Goal: Task Accomplishment & Management: Use online tool/utility

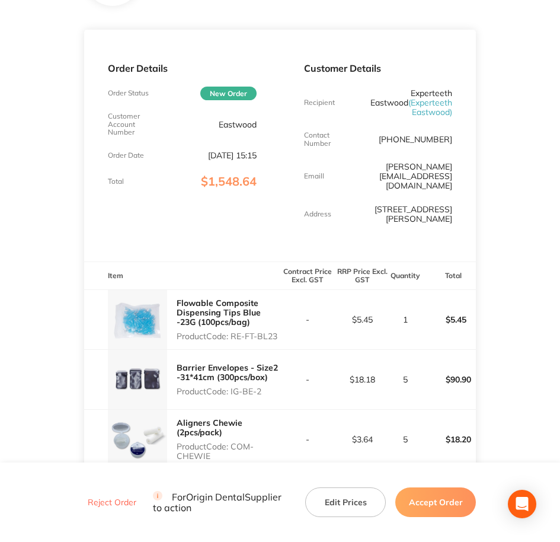
scroll to position [222, 0]
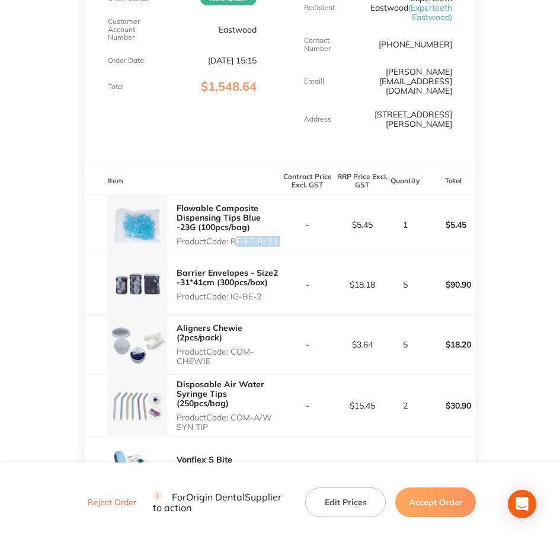
drag, startPoint x: 232, startPoint y: 212, endPoint x: 284, endPoint y: 212, distance: 51.6
click at [284, 212] on tr "Flowable Composite Dispensing Tips Blue -23G (100pcs/bag) Product Code: RE-FT-B…" at bounding box center [280, 224] width 392 height 60
copy p "RE-FT-BL23"
drag, startPoint x: 231, startPoint y: 267, endPoint x: 295, endPoint y: 269, distance: 63.4
click at [295, 269] on tr "Barrier Envelopes - Size2 -31*41cm (300pcs/box) Product Code: IG-BE-2 - $18.18 …" at bounding box center [280, 284] width 392 height 60
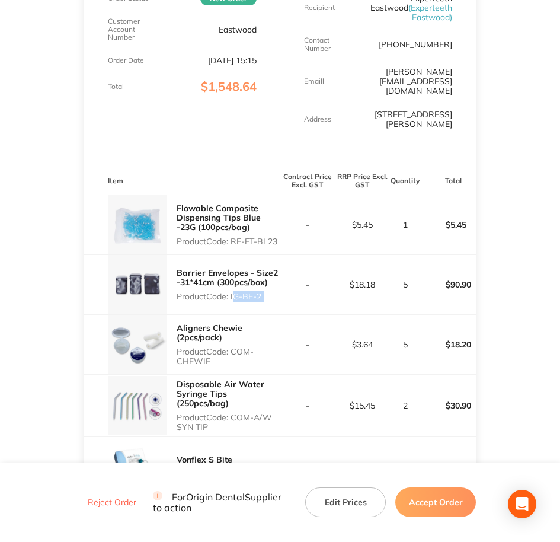
copy p "IG-BE-2"
drag, startPoint x: 231, startPoint y: 321, endPoint x: 244, endPoint y: 331, distance: 15.6
click at [244, 347] on p "Product Code: COM-CHEWIE" at bounding box center [229, 356] width 104 height 19
copy p "COM-CHEWIE"
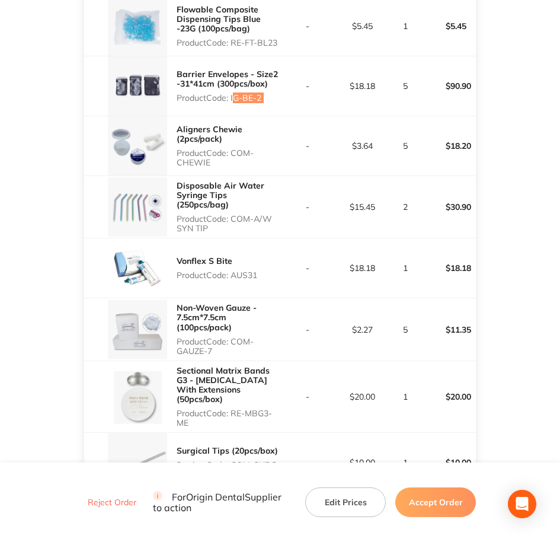
scroll to position [444, 0]
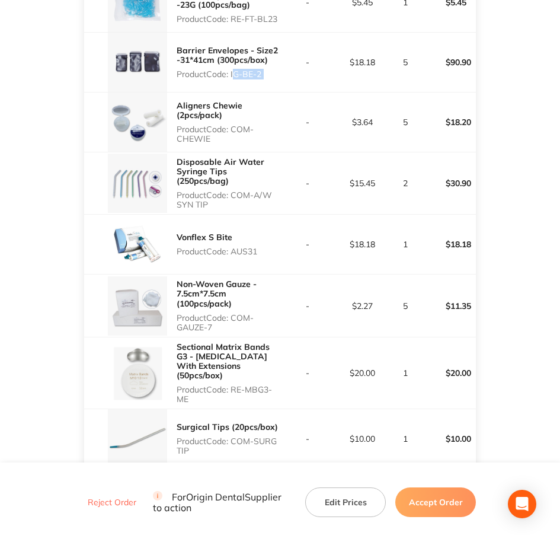
drag, startPoint x: 234, startPoint y: 164, endPoint x: 245, endPoint y: 168, distance: 12.6
click at [245, 190] on p "Product Code: COM-A/W SYN TIP" at bounding box center [229, 199] width 104 height 19
copy p "COM-A/W SYN TIP"
drag, startPoint x: 234, startPoint y: 217, endPoint x: 260, endPoint y: 218, distance: 25.5
click at [260, 218] on div "Vonflex S Bite Product Code: AUS31" at bounding box center [182, 244] width 196 height 59
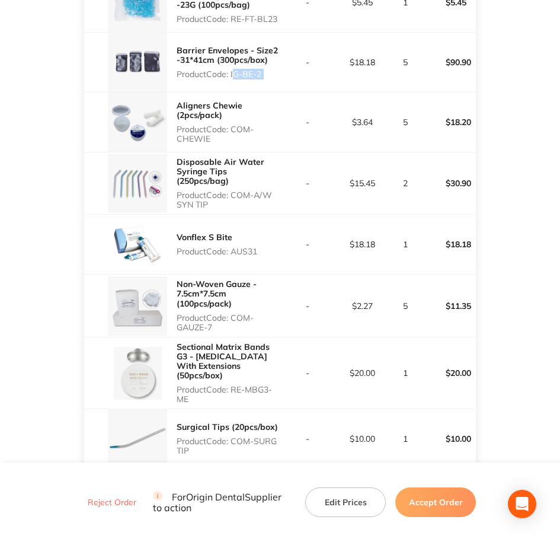
copy p "AUS31"
drag, startPoint x: 235, startPoint y: 284, endPoint x: 265, endPoint y: 295, distance: 32.3
click at [265, 313] on p "Product Code: COM-GAUZE-7" at bounding box center [229, 322] width 104 height 19
copy p "COM-GAUZE-7"
drag, startPoint x: 233, startPoint y: 350, endPoint x: 247, endPoint y: 356, distance: 15.1
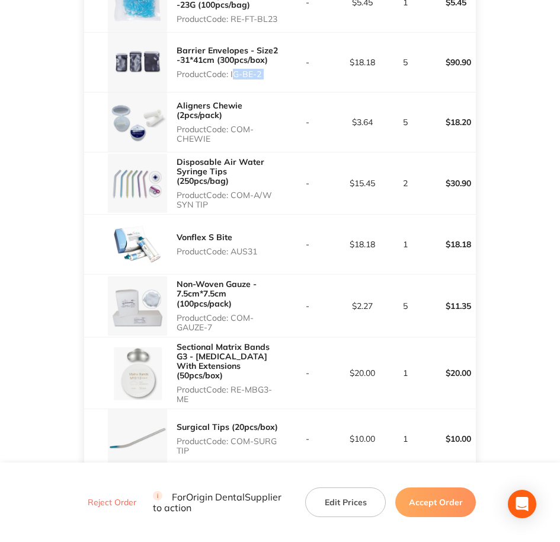
click at [247, 385] on p "Product Code: RE-MBG3-ME" at bounding box center [229, 394] width 104 height 19
copy p "RE-MBG3-ME"
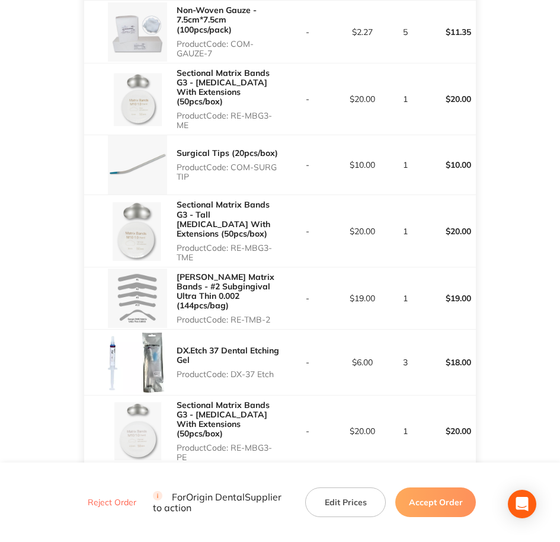
scroll to position [741, 0]
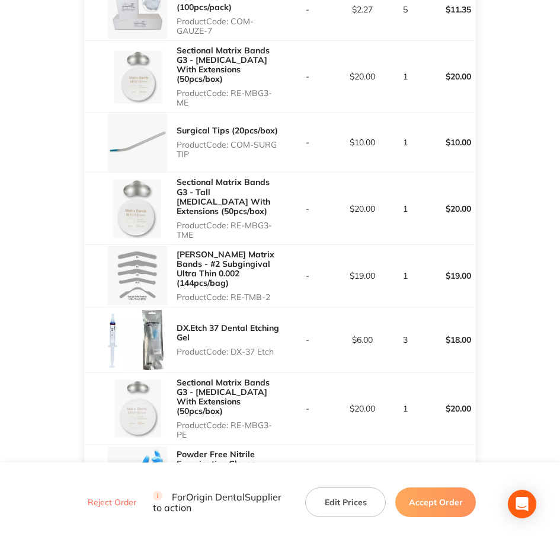
drag, startPoint x: 234, startPoint y: 105, endPoint x: 252, endPoint y: 116, distance: 21.5
click at [252, 140] on p "Product Code: COM-SURG TIP" at bounding box center [229, 149] width 104 height 19
copy p "COM-SURG TIP"
drag, startPoint x: 235, startPoint y: 178, endPoint x: 259, endPoint y: 181, distance: 24.6
click at [259, 220] on p "Product Code: RE-MBG3-TME" at bounding box center [229, 229] width 104 height 19
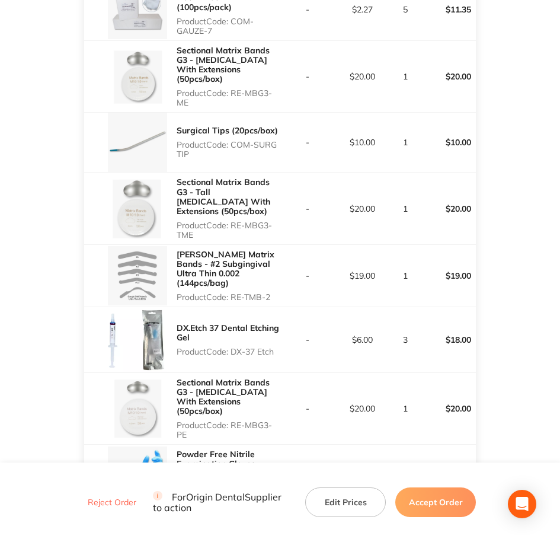
copy p "RE-MBG3-TME"
drag, startPoint x: 233, startPoint y: 244, endPoint x: 272, endPoint y: 244, distance: 39.1
click at [272, 292] on p "Product Code: RE-TMB-2" at bounding box center [229, 296] width 104 height 9
copy p "RE-TMB-2"
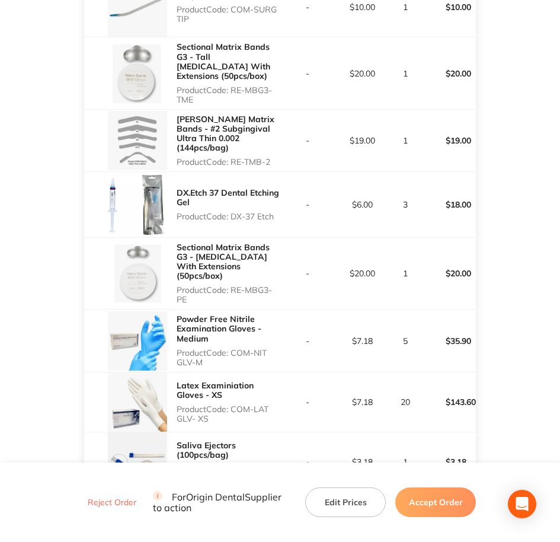
scroll to position [889, 0]
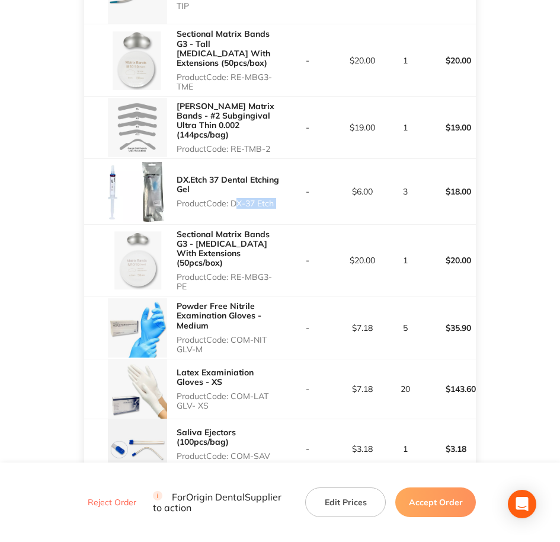
drag, startPoint x: 233, startPoint y: 145, endPoint x: 282, endPoint y: 149, distance: 48.8
click at [282, 159] on tr "DX.Etch 37 Dental Etching Gel Product Code: DX-37 Etch - $6.00 3 $18.00" at bounding box center [280, 191] width 392 height 65
drag, startPoint x: 234, startPoint y: 215, endPoint x: 283, endPoint y: 229, distance: 51.2
click at [283, 229] on tr "Sectional Matrix Bands G3 - [MEDICAL_DATA] With Extensions (50pcs/box) Product …" at bounding box center [280, 260] width 392 height 72
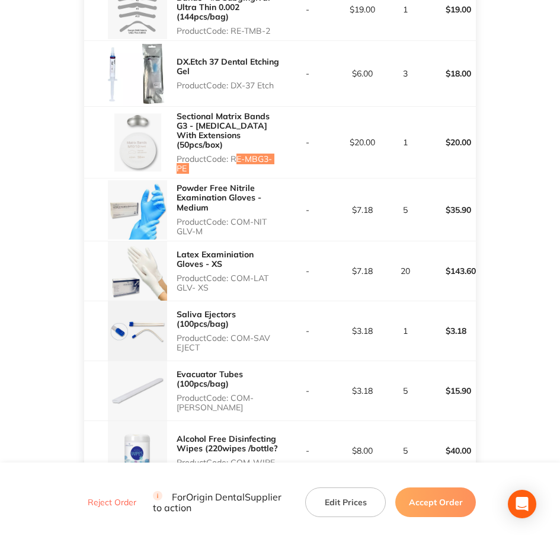
scroll to position [1037, 0]
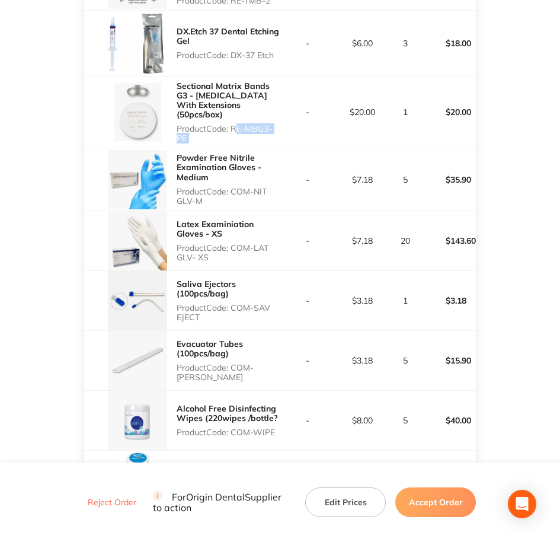
drag, startPoint x: 238, startPoint y: 132, endPoint x: 257, endPoint y: 136, distance: 20.0
click at [257, 187] on p "Product Code: COM-NIT GLV-M" at bounding box center [229, 196] width 104 height 19
click at [255, 187] on p "Product Code: COM-NIT GLV-M" at bounding box center [229, 196] width 104 height 19
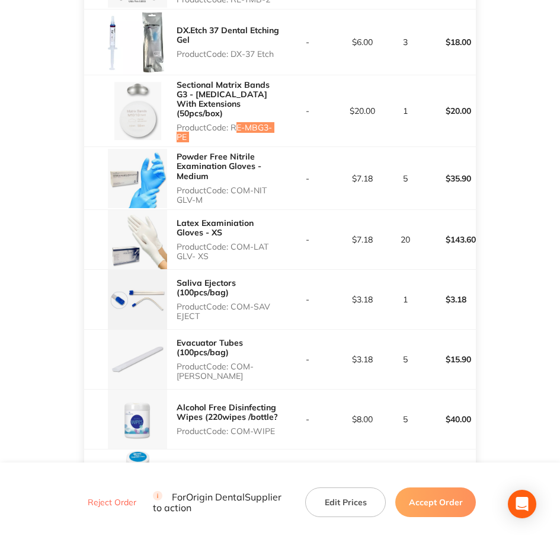
scroll to position [1083, 0]
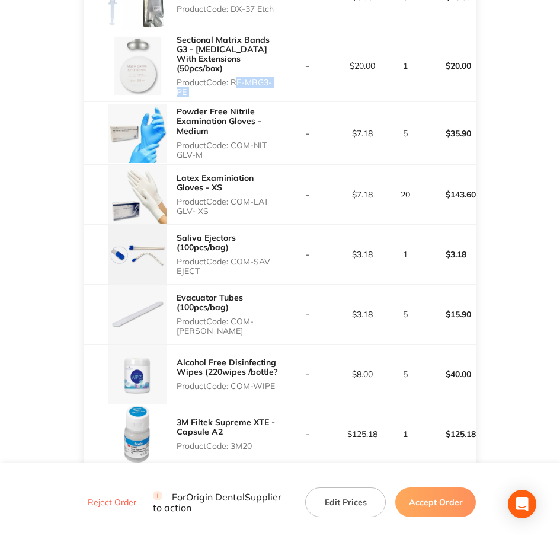
drag, startPoint x: 233, startPoint y: 136, endPoint x: 258, endPoint y: 148, distance: 27.9
click at [258, 197] on p "Product Code: COM-LAT GLV- XS" at bounding box center [229, 206] width 104 height 19
drag, startPoint x: 234, startPoint y: 200, endPoint x: 242, endPoint y: 204, distance: 9.6
click at [242, 257] on p "Product Code: COM-SAV EJECT" at bounding box center [229, 266] width 104 height 19
drag, startPoint x: 233, startPoint y: 261, endPoint x: 244, endPoint y: 267, distance: 12.7
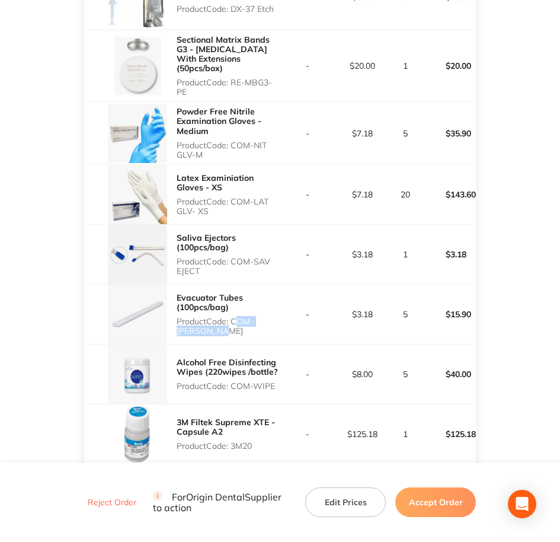
click at [244, 316] on p "Product Code: COM-EVACU TIP" at bounding box center [229, 325] width 104 height 19
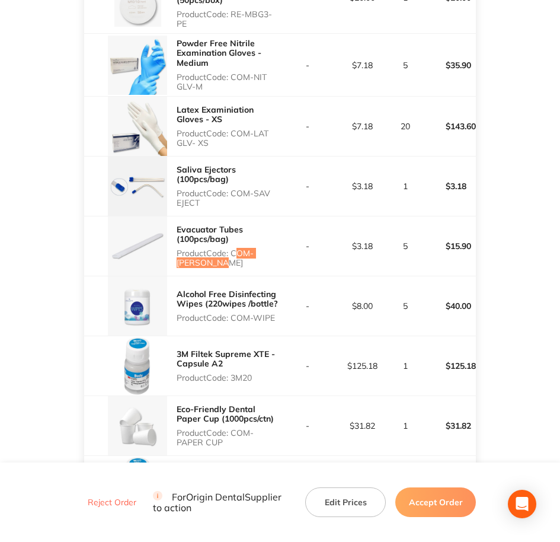
scroll to position [1157, 0]
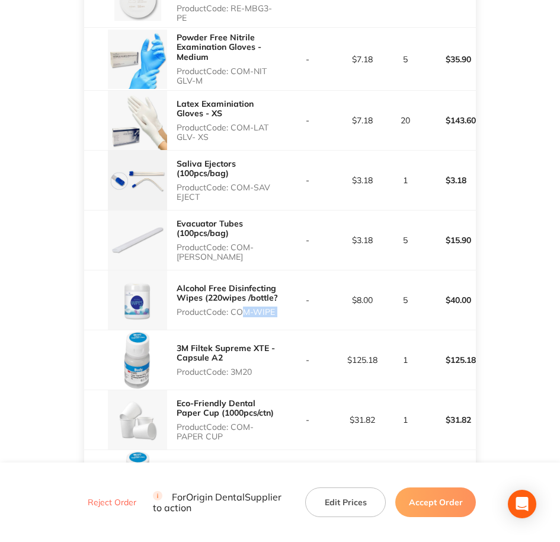
drag, startPoint x: 237, startPoint y: 249, endPoint x: 287, endPoint y: 248, distance: 50.4
click at [287, 270] on tr "Alcohol Free Disinfecting Wipes (220wipes /bottle? Product Code: COM-WIPE - $8.…" at bounding box center [280, 300] width 392 height 60
drag, startPoint x: 287, startPoint y: 248, endPoint x: 234, endPoint y: 247, distance: 53.9
click at [234, 307] on p "Product Code: COM-WIPE" at bounding box center [229, 311] width 104 height 9
drag, startPoint x: 234, startPoint y: 247, endPoint x: 286, endPoint y: 250, distance: 51.6
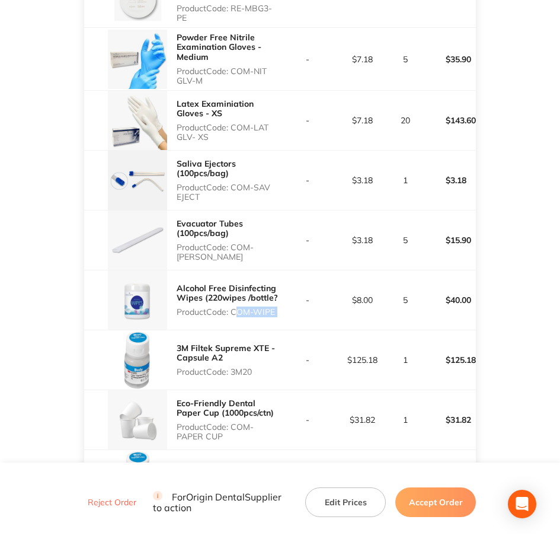
click at [286, 270] on tr "Alcohol Free Disinfecting Wipes (220wipes /bottle? Product Code: COM-WIPE - $8.…" at bounding box center [280, 300] width 392 height 60
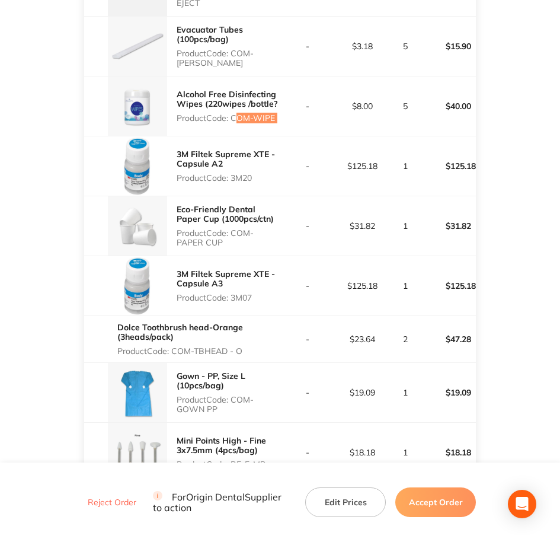
scroll to position [1380, 0]
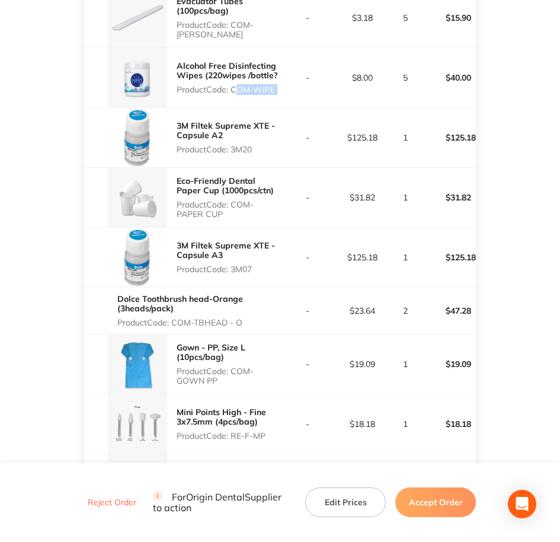
drag, startPoint x: 232, startPoint y: 84, endPoint x: 257, endPoint y: 79, distance: 25.5
click at [257, 116] on div "3M Filtek Supreme XTE - Capsule A2 Product Code: 3M20" at bounding box center [229, 137] width 104 height 43
drag, startPoint x: 234, startPoint y: 140, endPoint x: 251, endPoint y: 151, distance: 20.7
click at [251, 200] on p "Product Code: COM-PAPER CUP" at bounding box center [229, 209] width 104 height 19
drag, startPoint x: 232, startPoint y: 204, endPoint x: 254, endPoint y: 203, distance: 22.0
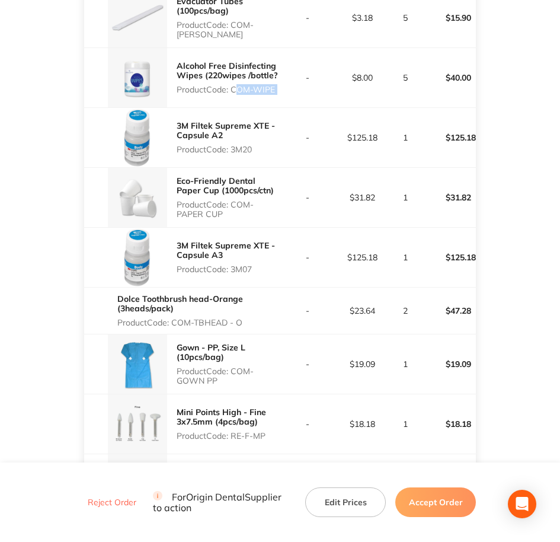
click at [254, 264] on p "Product Code: 3M07" at bounding box center [229, 268] width 104 height 9
drag, startPoint x: 174, startPoint y: 258, endPoint x: 264, endPoint y: 267, distance: 90.5
click at [264, 289] on div "Dolce Toothbrush head-Orange (3heads/pack) Product Code: COM-TBHEAD - O" at bounding box center [198, 310] width 163 height 43
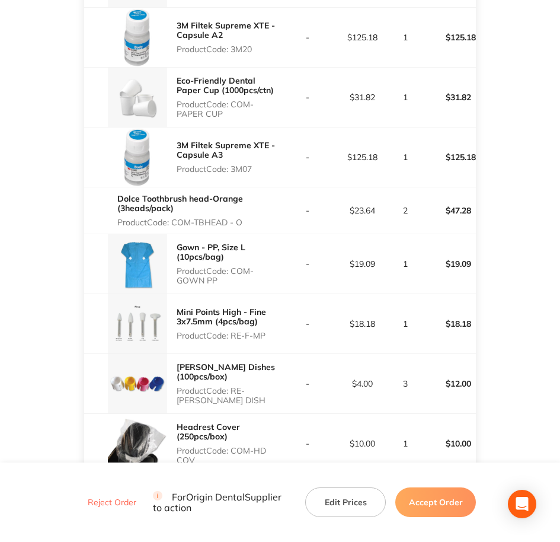
scroll to position [1528, 0]
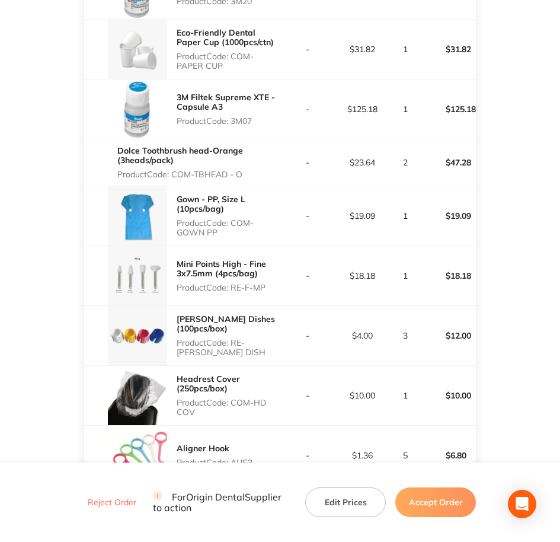
drag, startPoint x: 234, startPoint y: 159, endPoint x: 251, endPoint y: 167, distance: 18.8
click at [251, 218] on p "Product Code: COM-GOWN PP" at bounding box center [229, 227] width 104 height 19
drag, startPoint x: 233, startPoint y: 225, endPoint x: 269, endPoint y: 218, distance: 36.7
click at [269, 254] on div "Mini Points High - Fine 3x7.5mm (4pcs/bag) Product Code: RE-F-MP" at bounding box center [229, 275] width 104 height 43
drag, startPoint x: 232, startPoint y: 279, endPoint x: 264, endPoint y: 287, distance: 32.3
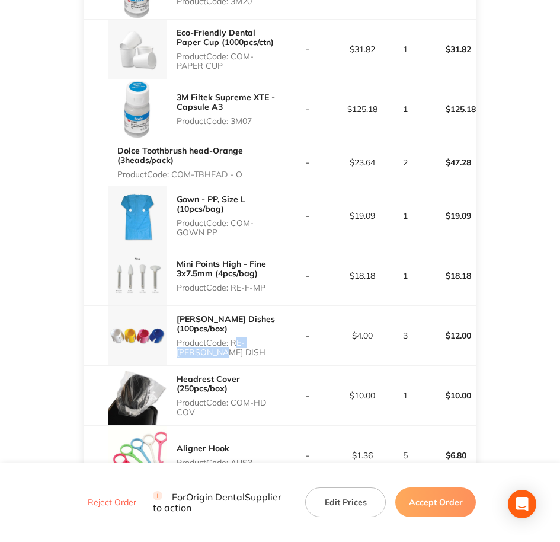
click at [264, 338] on p "Product Code: RE-[PERSON_NAME] DISH" at bounding box center [229, 347] width 104 height 19
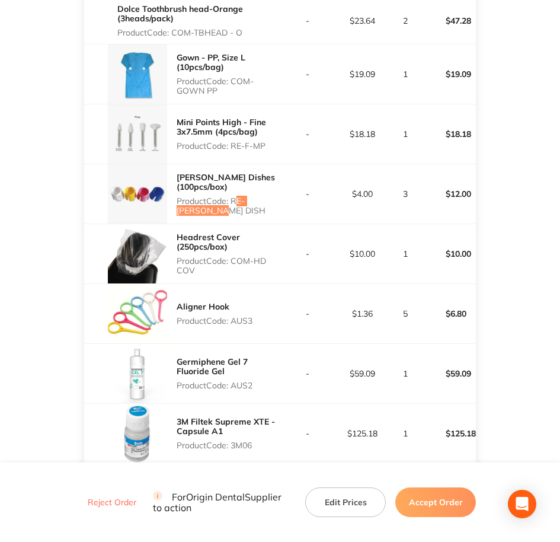
scroll to position [1676, 0]
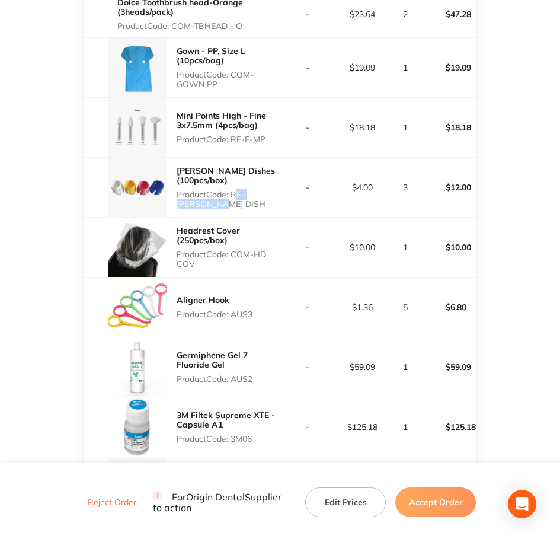
drag, startPoint x: 234, startPoint y: 187, endPoint x: 264, endPoint y: 197, distance: 31.3
click at [264, 250] on p "Product Code: COM-HD COV" at bounding box center [229, 259] width 104 height 19
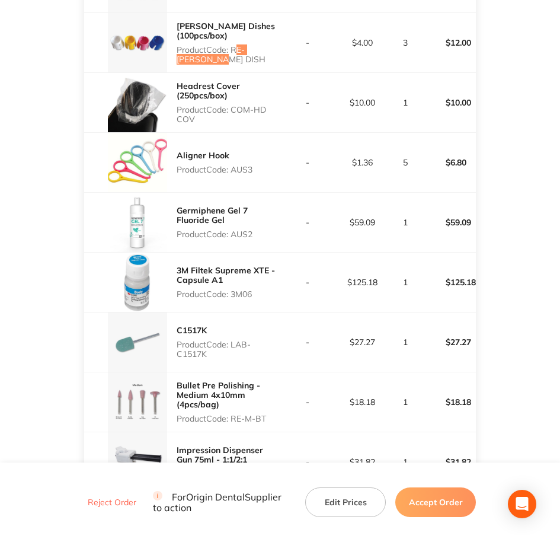
scroll to position [1824, 0]
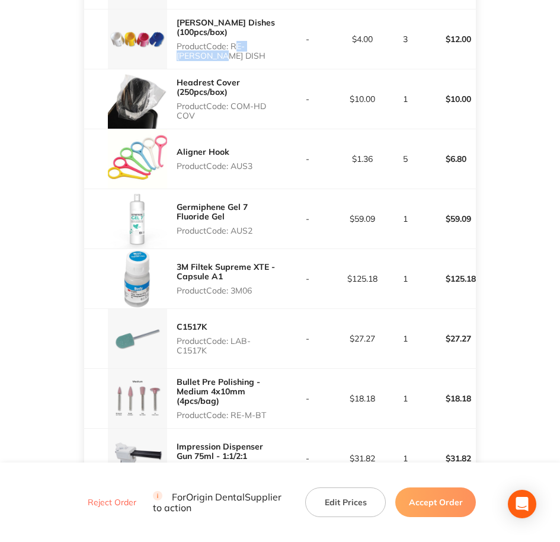
drag, startPoint x: 232, startPoint y: 103, endPoint x: 257, endPoint y: 104, distance: 24.3
click at [257, 129] on div "Aligner Hook Product Code: AUS3" at bounding box center [182, 158] width 196 height 59
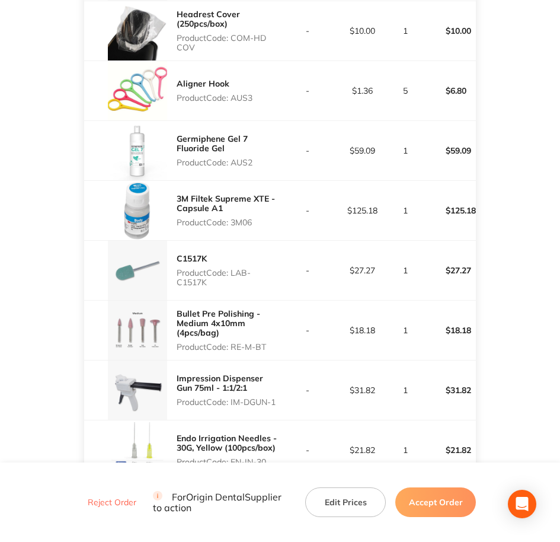
scroll to position [1898, 0]
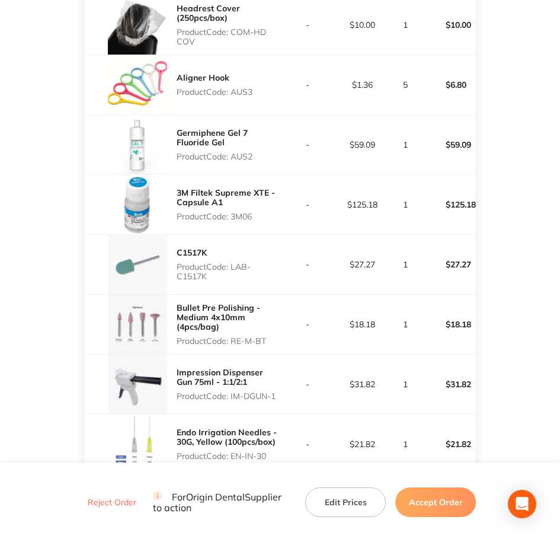
drag, startPoint x: 234, startPoint y: 94, endPoint x: 257, endPoint y: 91, distance: 22.7
click at [257, 152] on p "Product Code: AUS2" at bounding box center [229, 156] width 104 height 9
drag, startPoint x: 231, startPoint y: 155, endPoint x: 253, endPoint y: 153, distance: 22.6
click at [253, 212] on p "Product Code: 3M06" at bounding box center [229, 216] width 104 height 9
drag, startPoint x: 253, startPoint y: 153, endPoint x: 254, endPoint y: 143, distance: 9.6
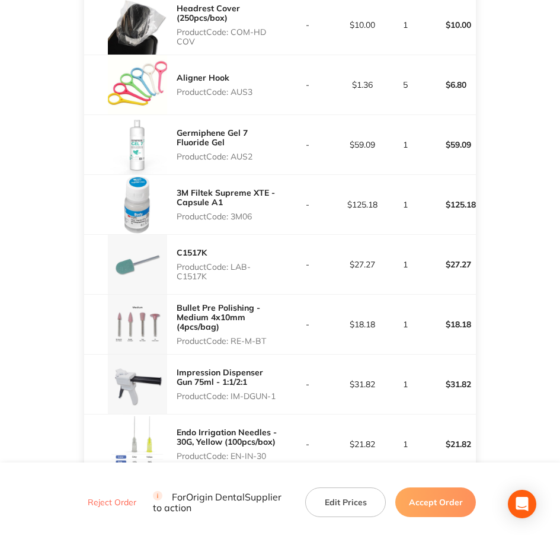
click at [254, 188] on p "3M Filtek Supreme XTE - Capsule A1" at bounding box center [229, 197] width 104 height 19
click at [250, 212] on p "Product Code: 3M06" at bounding box center [229, 216] width 104 height 9
click at [238, 262] on p "Product Code: LAB-C1517K" at bounding box center [229, 271] width 104 height 19
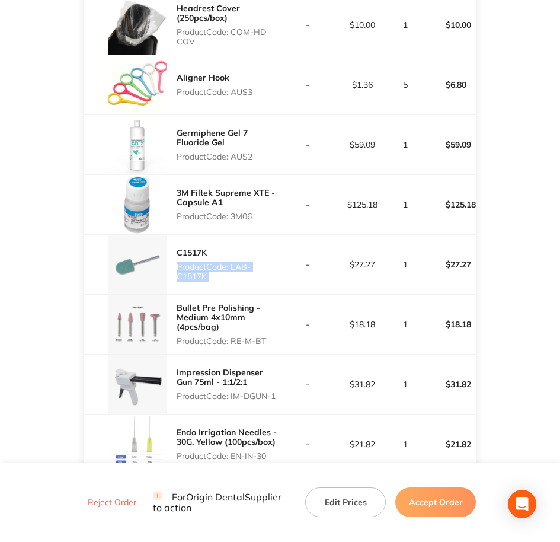
click at [238, 262] on p "Product Code: LAB-C1517K" at bounding box center [229, 271] width 104 height 19
click at [231, 262] on p "Product Code: LAB-C1517K" at bounding box center [229, 271] width 104 height 19
drag, startPoint x: 232, startPoint y: 203, endPoint x: 238, endPoint y: 211, distance: 9.7
click at [238, 262] on p "Product Code: LAB-C1517K" at bounding box center [229, 271] width 104 height 19
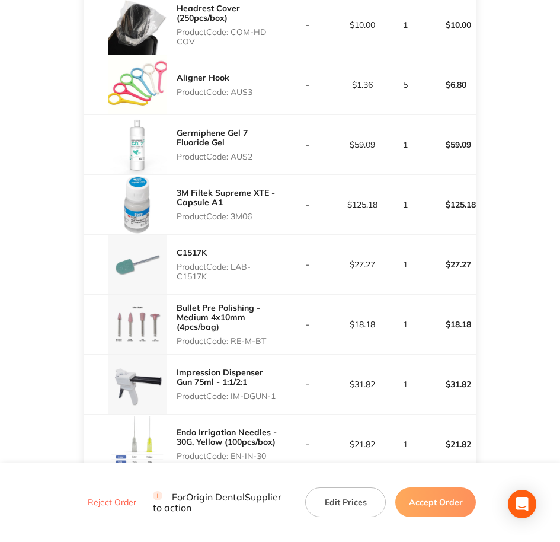
drag, startPoint x: 235, startPoint y: 278, endPoint x: 269, endPoint y: 273, distance: 34.8
click at [269, 336] on p "Product Code: RE-M-BT" at bounding box center [229, 340] width 104 height 9
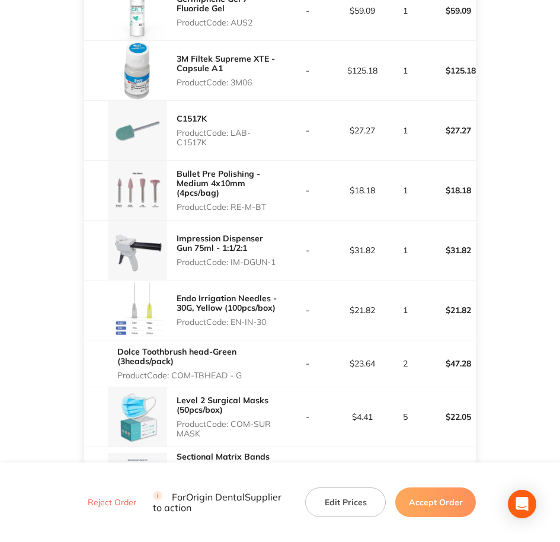
scroll to position [2046, 0]
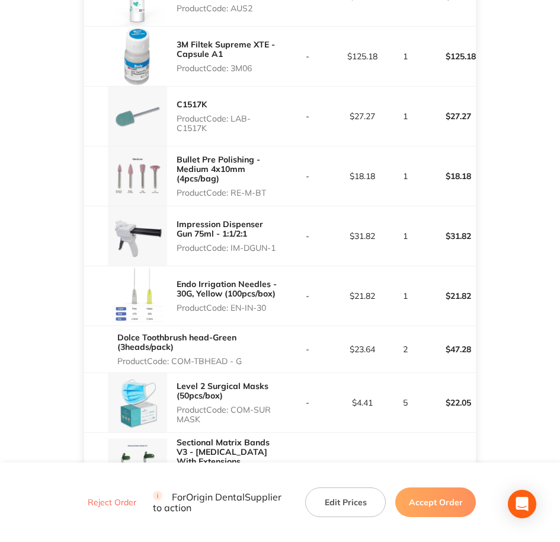
drag, startPoint x: 232, startPoint y: 190, endPoint x: 279, endPoint y: 187, distance: 47.5
click at [279, 243] on p "Product Code: IM-DGUN-1" at bounding box center [229, 247] width 104 height 9
drag, startPoint x: 235, startPoint y: 246, endPoint x: 268, endPoint y: 247, distance: 33.8
click at [268, 303] on p "Product Code: EN-IN-30" at bounding box center [229, 307] width 104 height 9
click at [272, 303] on p "Product Code: EN-IN-30" at bounding box center [229, 307] width 104 height 9
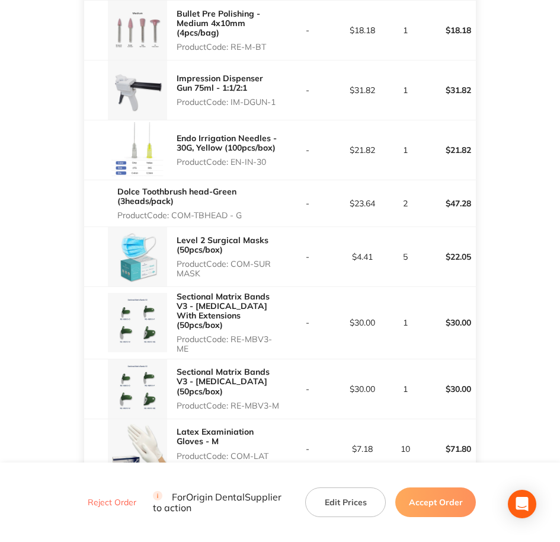
scroll to position [2195, 0]
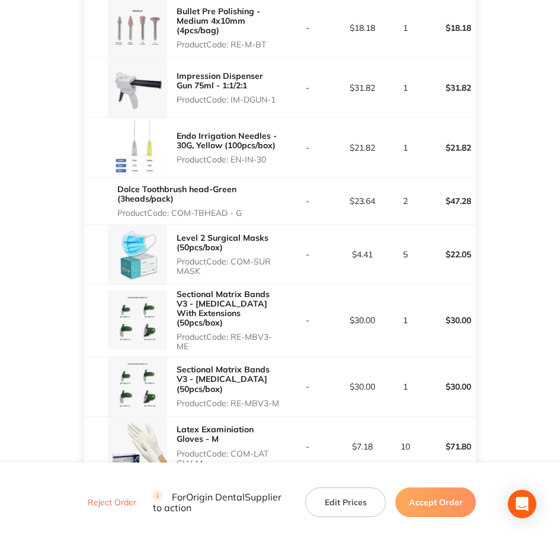
drag, startPoint x: 173, startPoint y: 151, endPoint x: 252, endPoint y: 155, distance: 79.5
click at [252, 180] on div "Dolce Toothbrush head-Green (3heads/pack) Product Code: COM-TBHEAD - G" at bounding box center [198, 201] width 163 height 43
drag, startPoint x: 234, startPoint y: 199, endPoint x: 279, endPoint y: 211, distance: 47.1
click at [279, 257] on p "Product Code: COM-SUR MASK" at bounding box center [229, 266] width 104 height 19
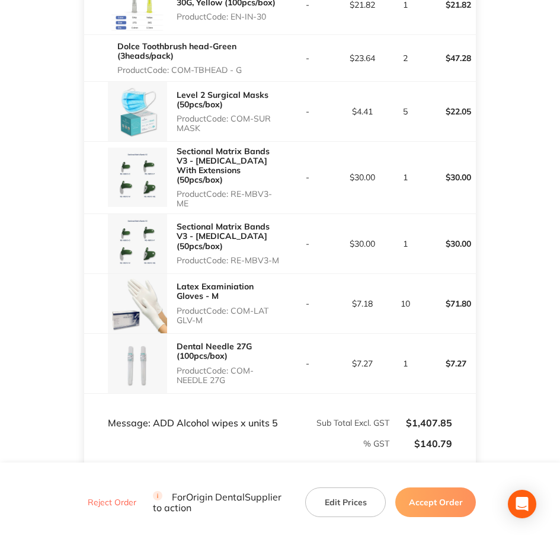
scroll to position [2343, 0]
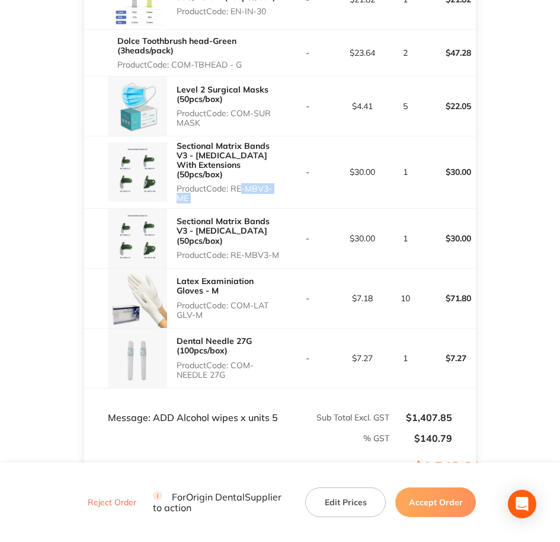
drag, startPoint x: 235, startPoint y: 117, endPoint x: 281, endPoint y: 131, distance: 47.8
click at [281, 136] on tr "Sectional Matrix Bands V3 - [MEDICAL_DATA] With Extensions (50pcs/box) Product …" at bounding box center [280, 172] width 392 height 72
drag, startPoint x: 281, startPoint y: 131, endPoint x: 266, endPoint y: 129, distance: 15.5
click at [266, 136] on div "Sectional Matrix Bands V3 - [MEDICAL_DATA] With Extensions (50pcs/box) Product …" at bounding box center [229, 172] width 104 height 72
click at [235, 250] on p "Product Code: RE-MBV3-M" at bounding box center [229, 254] width 104 height 9
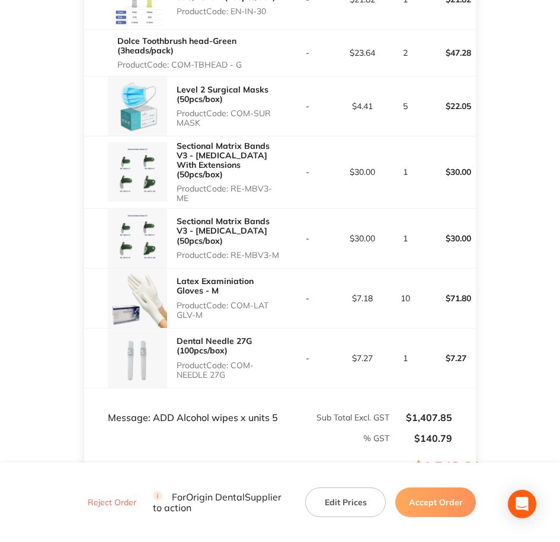
click at [234, 250] on p "Product Code: RE-MBV3-M" at bounding box center [229, 254] width 104 height 9
drag, startPoint x: 233, startPoint y: 170, endPoint x: 263, endPoint y: 180, distance: 32.1
click at [263, 250] on p "Product Code: RE-MBV3-M" at bounding box center [229, 254] width 104 height 9
click at [222, 136] on div "Sectional Matrix Bands V3 - [MEDICAL_DATA] With Extensions (50pcs/box) Product …" at bounding box center [229, 172] width 104 height 72
drag, startPoint x: 222, startPoint y: 119, endPoint x: 232, endPoint y: 123, distance: 10.6
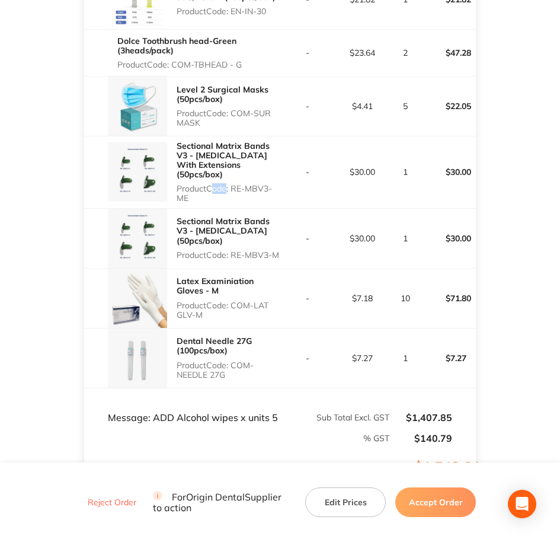
click at [222, 184] on p "Product Code: RE-MBV3-ME" at bounding box center [229, 193] width 104 height 19
click at [235, 184] on p "Product Code: RE-MBV3-ME" at bounding box center [229, 193] width 104 height 19
drag, startPoint x: 235, startPoint y: 117, endPoint x: 275, endPoint y: 135, distance: 44.0
drag, startPoint x: 234, startPoint y: 174, endPoint x: 272, endPoint y: 181, distance: 39.3
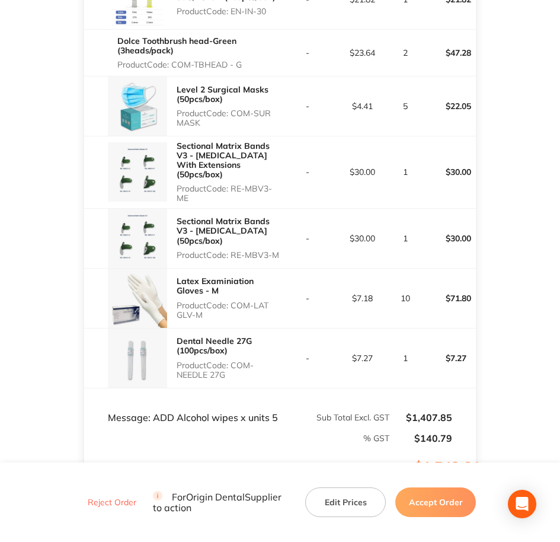
click at [272, 250] on p "Product Code: RE-MBV3-M" at bounding box center [229, 254] width 104 height 9
drag, startPoint x: 234, startPoint y: 235, endPoint x: 267, endPoint y: 239, distance: 34.0
click at [267, 300] on p "Product Code: COM-LAT GLV-M" at bounding box center [229, 309] width 104 height 19
drag, startPoint x: 234, startPoint y: 291, endPoint x: 251, endPoint y: 299, distance: 18.3
click at [251, 360] on p "Product Code: COM-NEEDLE 27G" at bounding box center [229, 369] width 104 height 19
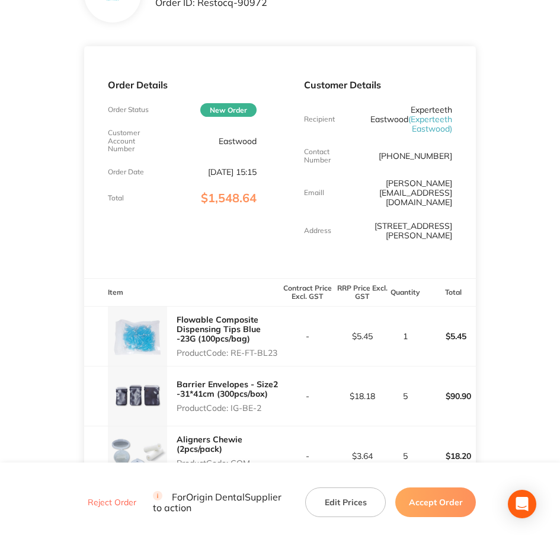
scroll to position [74, 0]
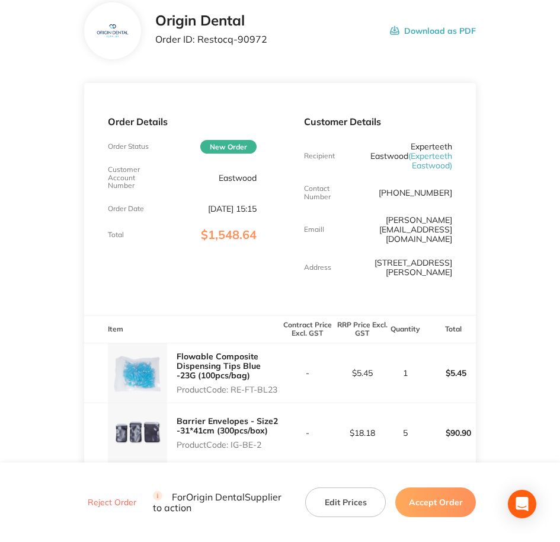
click at [450, 34] on button "Download as PDF" at bounding box center [433, 30] width 86 height 37
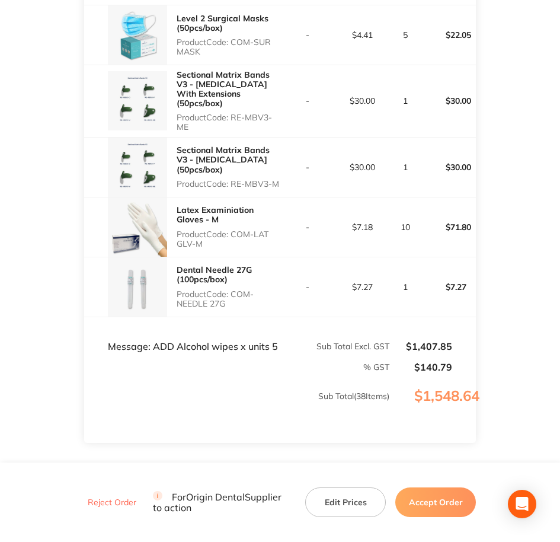
scroll to position [2417, 0]
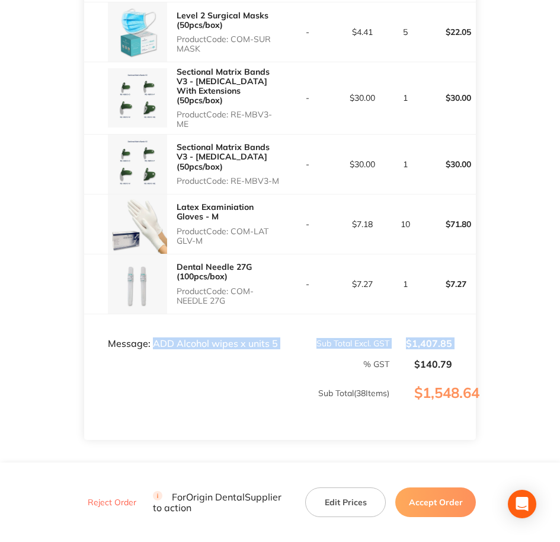
drag, startPoint x: 282, startPoint y: 278, endPoint x: 153, endPoint y: 276, distance: 128.0
click at [153, 314] on tfoot "Message: ADD Alcohol wipes x units 5 Sub Total Excl. GST $1,407.85 % GST $140.7…" at bounding box center [280, 377] width 392 height 126
drag, startPoint x: 153, startPoint y: 276, endPoint x: 164, endPoint y: 276, distance: 10.7
click at [164, 314] on td "Message: ADD Alcohol wipes x units 5" at bounding box center [182, 332] width 196 height 36
click at [161, 314] on td "Message: ADD Alcohol wipes x units 5" at bounding box center [182, 332] width 196 height 36
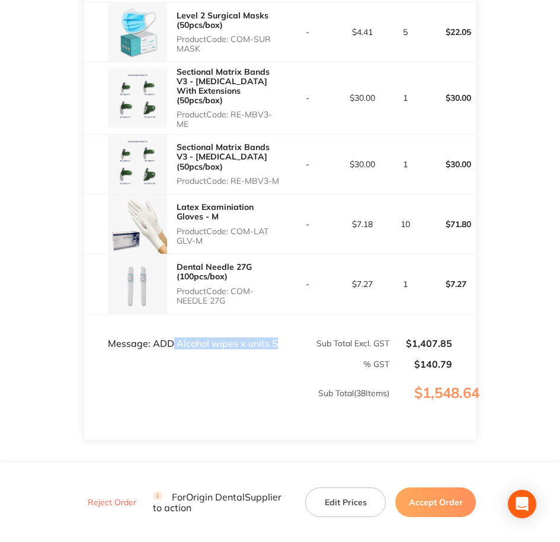
drag, startPoint x: 274, startPoint y: 265, endPoint x: 171, endPoint y: 266, distance: 103.7
click at [171, 314] on td "Message: ADD Alcohol wipes x units 5" at bounding box center [182, 332] width 196 height 36
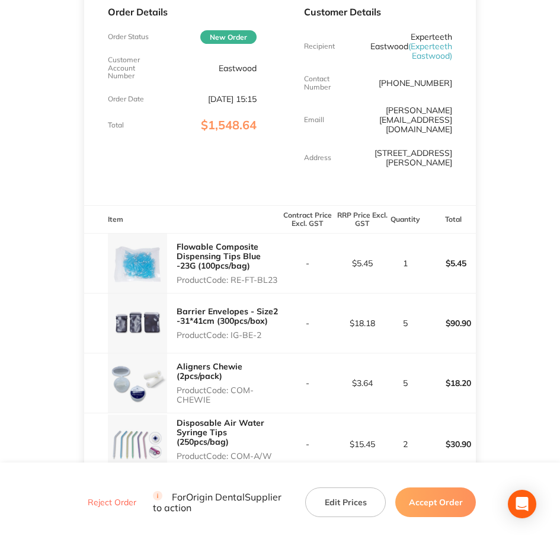
scroll to position [0, 0]
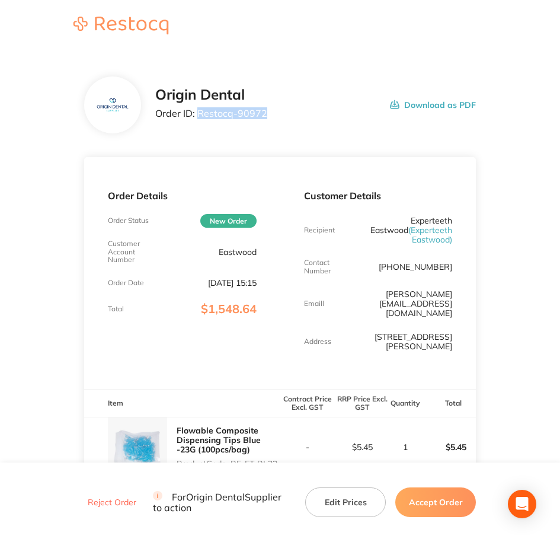
drag, startPoint x: 254, startPoint y: 117, endPoint x: 197, endPoint y: 123, distance: 57.8
click at [197, 123] on div "Origin Dental Order ID: Restocq- 90972 Download as PDF" at bounding box center [280, 104] width 392 height 57
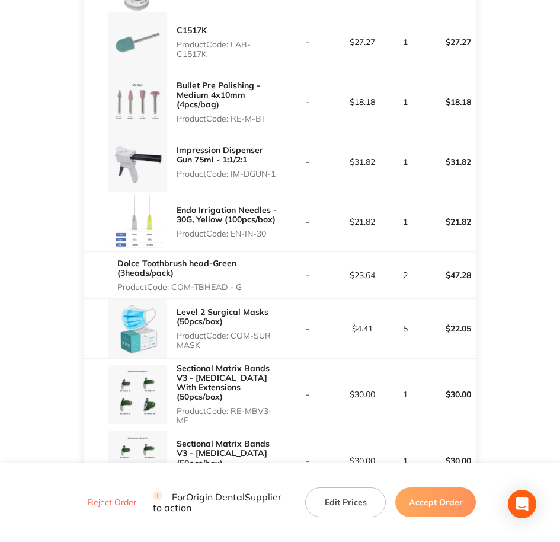
scroll to position [2417, 0]
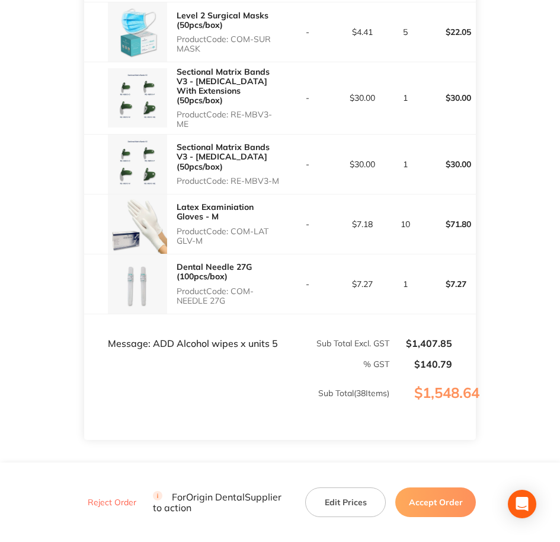
click at [450, 433] on button "Accept Order" at bounding box center [435, 502] width 81 height 30
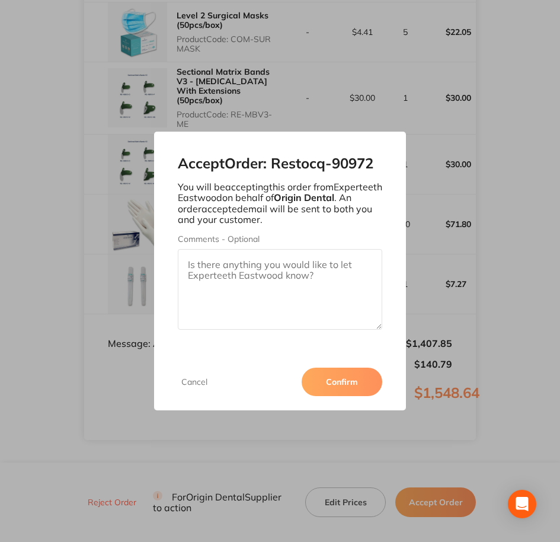
click at [219, 275] on textarea "Comments - Optional" at bounding box center [280, 289] width 204 height 81
paste textarea "SO-00000957"
type textarea "SO-00000957"
click at [349, 380] on button "Confirm" at bounding box center [342, 381] width 81 height 28
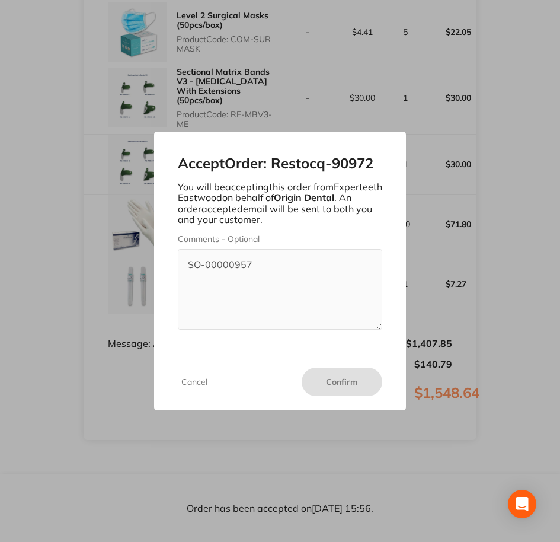
scroll to position [2406, 0]
